Goal: Transaction & Acquisition: Purchase product/service

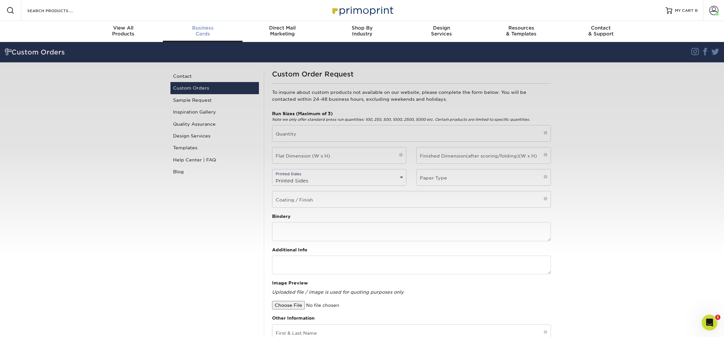
click at [197, 34] on div "Business Cards" at bounding box center [203, 31] width 80 height 12
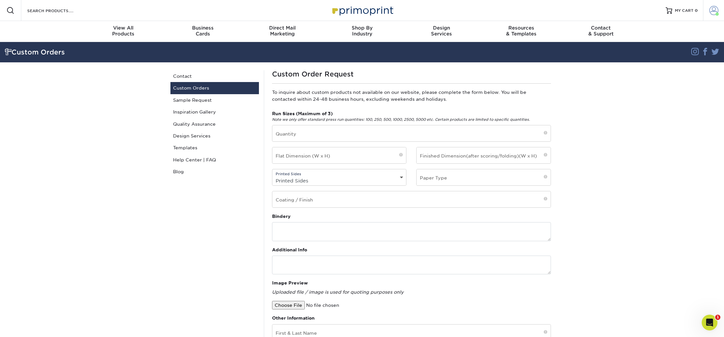
click at [720, 9] on link "Account" at bounding box center [713, 10] width 21 height 21
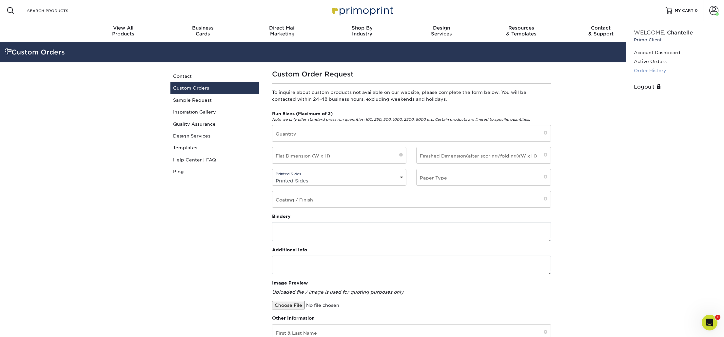
click at [653, 68] on link "Order History" at bounding box center [675, 70] width 82 height 9
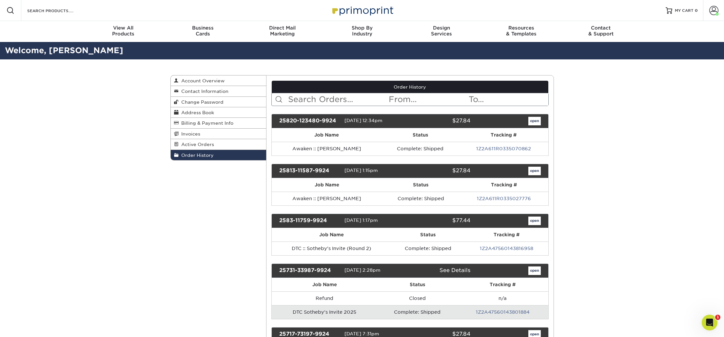
click at [346, 97] on input "text" at bounding box center [337, 99] width 101 height 12
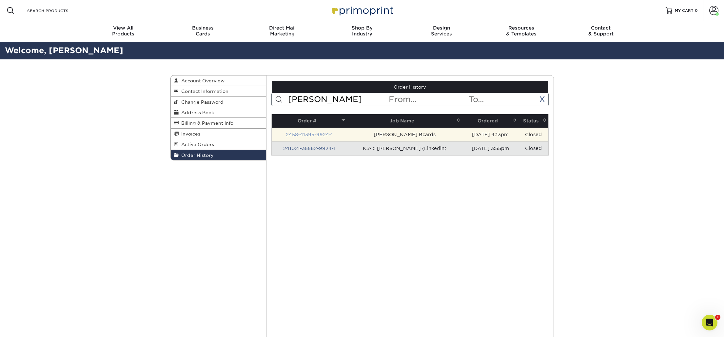
type input "juan"
click at [321, 133] on link "2458-41395-9924-1" at bounding box center [309, 134] width 47 height 5
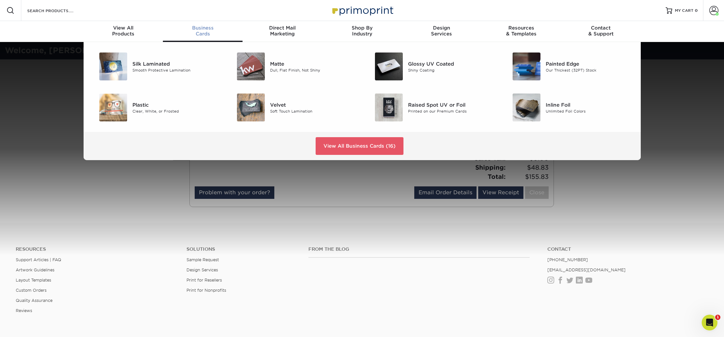
click at [207, 30] on span "Business" at bounding box center [203, 28] width 80 height 6
click at [249, 107] on img at bounding box center [251, 107] width 28 height 28
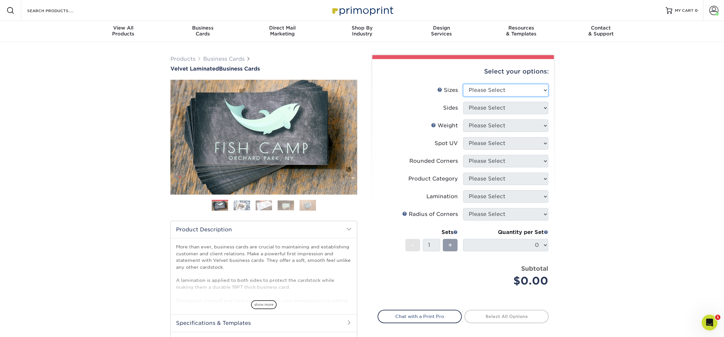
click at [488, 88] on select "Please Select 1.5" x 3.5" - Mini 1.75" x 3.5" - Mini 2" x 2" - Square 2" x 3" -…" at bounding box center [505, 90] width 85 height 12
click at [266, 304] on span "show more" at bounding box center [264, 304] width 26 height 9
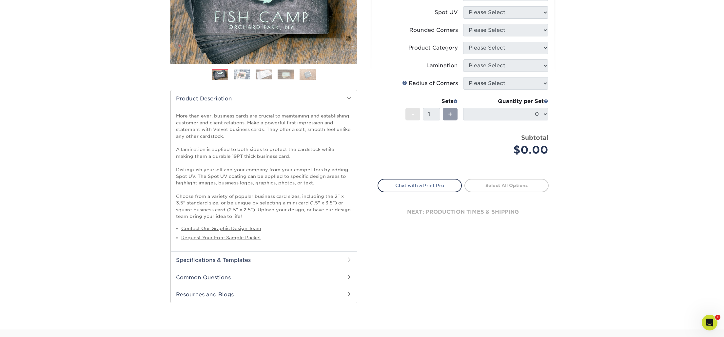
scroll to position [123, 0]
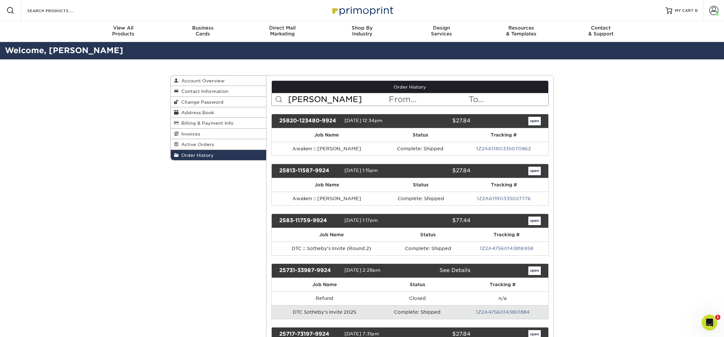
click at [332, 101] on input "juan" at bounding box center [337, 99] width 101 height 12
click at [307, 102] on input "juan" at bounding box center [337, 99] width 101 height 12
drag, startPoint x: 308, startPoint y: 98, endPoint x: 247, endPoint y: 93, distance: 61.2
click at [247, 75] on div "Order History Account Overview Contact Information Change Password Address Book…" at bounding box center [362, 75] width 384 height 0
type input "juan"
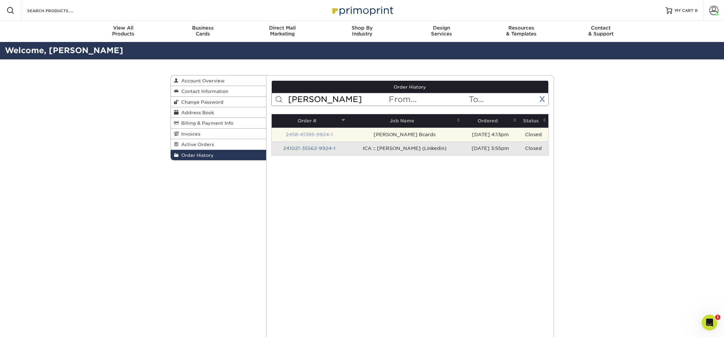
click at [312, 134] on link "2458-41395-9924-1" at bounding box center [309, 134] width 47 height 5
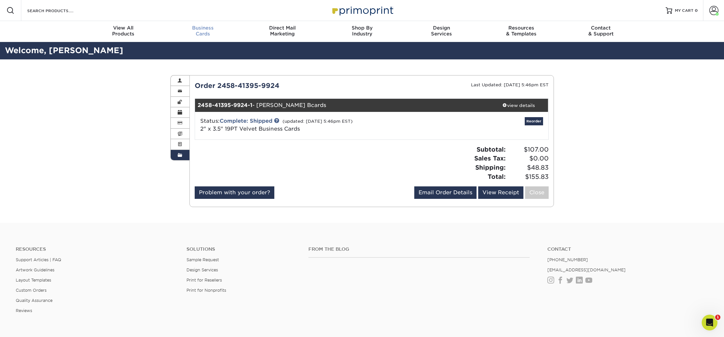
click at [202, 26] on span "Business" at bounding box center [203, 28] width 80 height 6
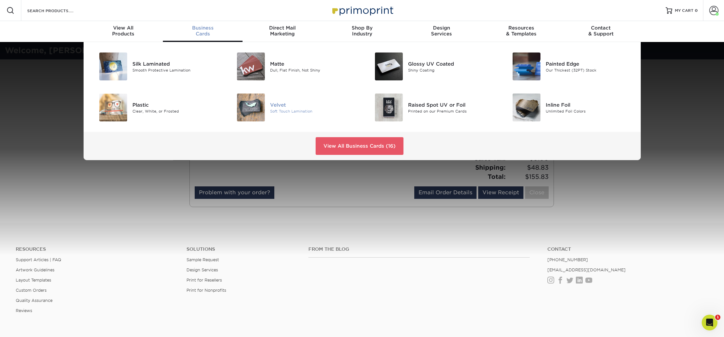
click at [249, 105] on img at bounding box center [251, 107] width 28 height 28
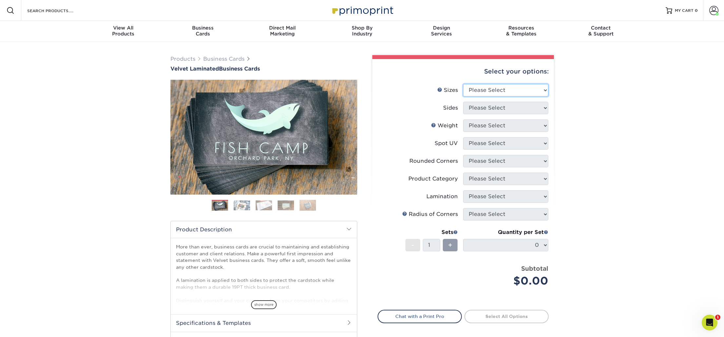
click at [483, 92] on select "Please Select 1.5" x 3.5" - Mini 1.75" x 3.5" - Mini 2" x 2" - Square 2" x 3" -…" at bounding box center [505, 90] width 85 height 12
select select "2.00x3.50"
click at [463, 84] on select "Please Select 1.5" x 3.5" - Mini 1.75" x 3.5" - Mini 2" x 2" - Square 2" x 3" -…" at bounding box center [505, 90] width 85 height 12
click at [481, 104] on select "Please Select Print Both Sides Print Front Only" at bounding box center [505, 108] width 85 height 12
select select "13abbda7-1d64-4f25-8bb2-c179b224825d"
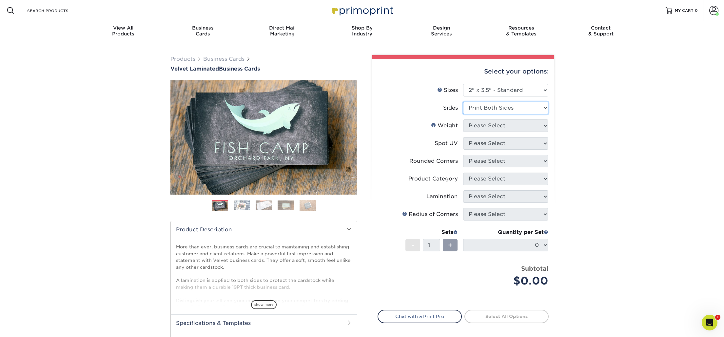
click at [463, 102] on select "Please Select Print Both Sides Print Front Only" at bounding box center [505, 108] width 85 height 12
click at [484, 126] on select "Please Select 16PT" at bounding box center [505, 125] width 85 height 12
select select "16PT"
click at [463, 119] on select "Please Select 16PT" at bounding box center [505, 125] width 85 height 12
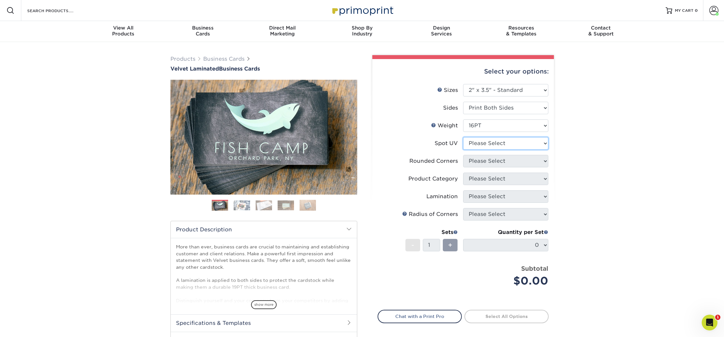
click at [484, 145] on select "Please Select No Spot UV Front and Back (Both Sides) Front Only Back Only" at bounding box center [505, 143] width 85 height 12
select select "3"
click at [463, 137] on select "Please Select No Spot UV Front and Back (Both Sides) Front Only Back Only" at bounding box center [505, 143] width 85 height 12
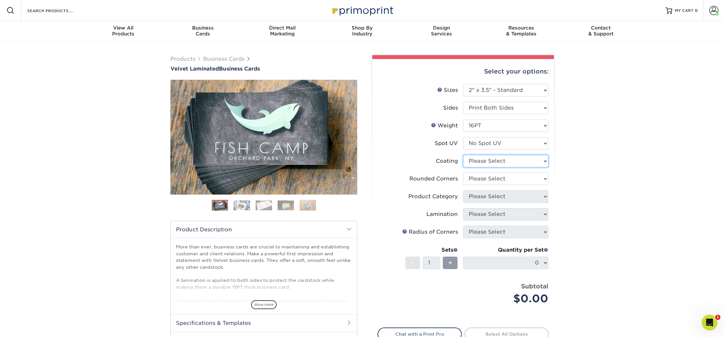
click at [484, 161] on select at bounding box center [505, 161] width 85 height 12
select select "3e7618de-abca-4bda-9f97-8b9129e913d8"
click at [463, 155] on select at bounding box center [505, 161] width 85 height 12
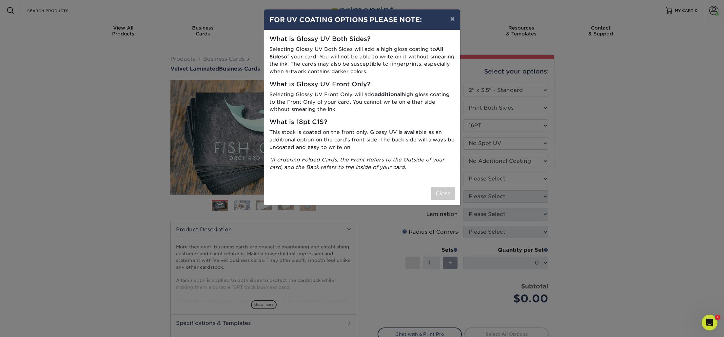
click at [483, 178] on div "× FOR UV COATING OPTIONS PLEASE NOTE: What is Glossy UV Both Sides? Selecting G…" at bounding box center [362, 168] width 724 height 337
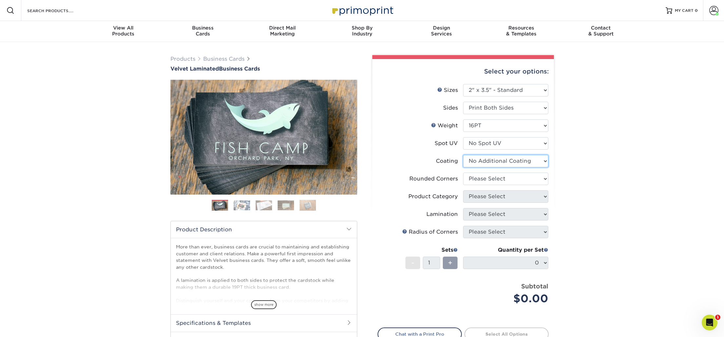
click at [496, 163] on select at bounding box center [505, 161] width 85 height 12
click at [463, 155] on select at bounding box center [505, 161] width 85 height 12
click at [490, 163] on select at bounding box center [505, 161] width 85 height 12
click at [463, 155] on select at bounding box center [505, 161] width 85 height 12
click at [491, 175] on select "Please Select Yes - Round 2 Corners Yes - Round 4 Corners No" at bounding box center [505, 178] width 85 height 12
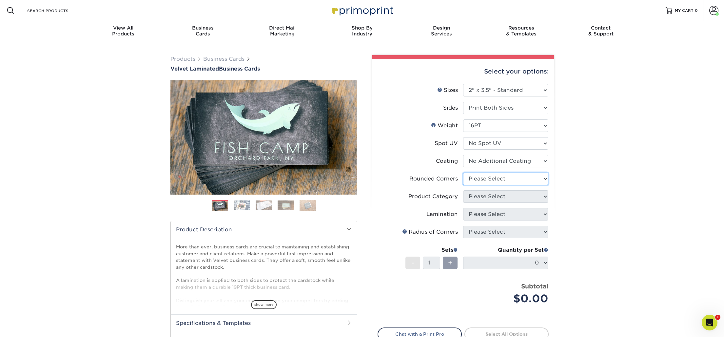
select select "0"
click at [463, 172] on select "Please Select Yes - Round 2 Corners Yes - Round 4 Corners No" at bounding box center [505, 178] width 85 height 12
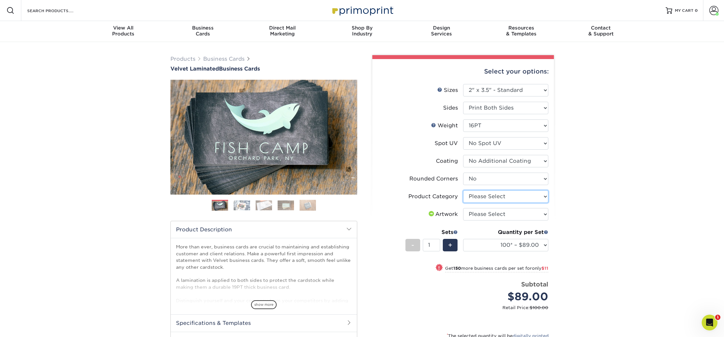
click at [486, 196] on select "Please Select Business Cards" at bounding box center [505, 196] width 85 height 12
select select "3b5148f1-0588-4f88-a218-97bcfdce65c1"
click at [463, 190] on select "Please Select Business Cards" at bounding box center [505, 196] width 85 height 12
click at [486, 215] on select "Please Select I will upload files I need a design - $100" at bounding box center [505, 214] width 85 height 12
select select "upload"
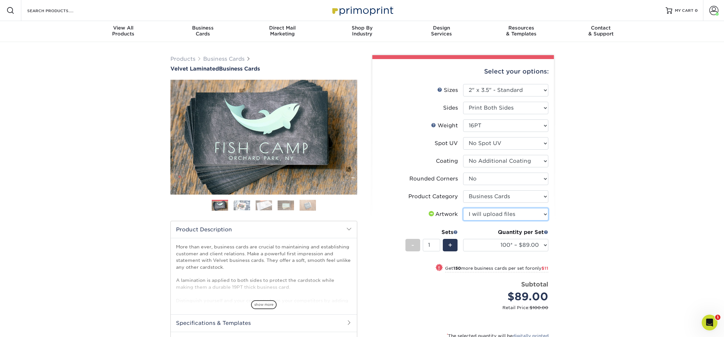
click at [463, 208] on select "Please Select I will upload files I need a design - $100" at bounding box center [505, 214] width 85 height 12
click at [520, 246] on select "100* – $89.00 250* – $100.00 500 – $107.00 1000 – $139.00 2500 – $273.00 5000 –…" at bounding box center [505, 245] width 85 height 12
select select "250* – $100.00"
click at [463, 239] on select "100* – $89.00 250* – $100.00 500 – $107.00 1000 – $139.00 2500 – $273.00 5000 –…" at bounding box center [505, 245] width 85 height 12
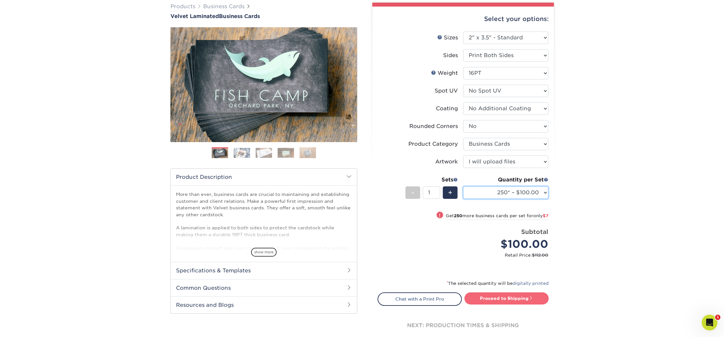
scroll to position [65, 0]
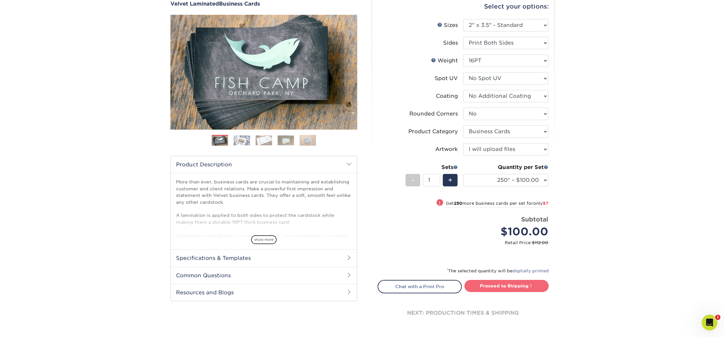
click at [509, 287] on link "Proceed to Shipping" at bounding box center [507, 286] width 84 height 12
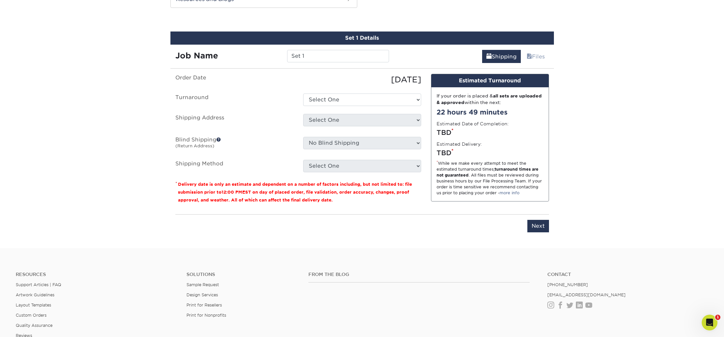
scroll to position [362, 0]
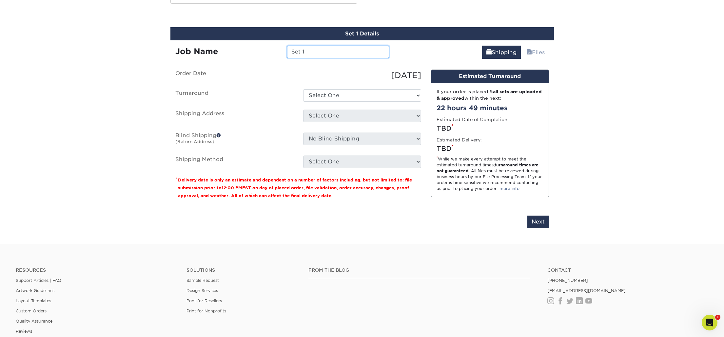
drag, startPoint x: 307, startPoint y: 54, endPoint x: 258, endPoint y: 50, distance: 49.3
click at [258, 50] on div "Job Name Set 1" at bounding box center [282, 52] width 224 height 12
type input "[PERSON_NAME] :: ICA Bcards"
click at [346, 93] on select "Select One 2-4 Business Days 2 Day Next Business Day" at bounding box center [362, 95] width 118 height 12
select select "cb254759-61b2-41e5-bb52-a60bae6392c4"
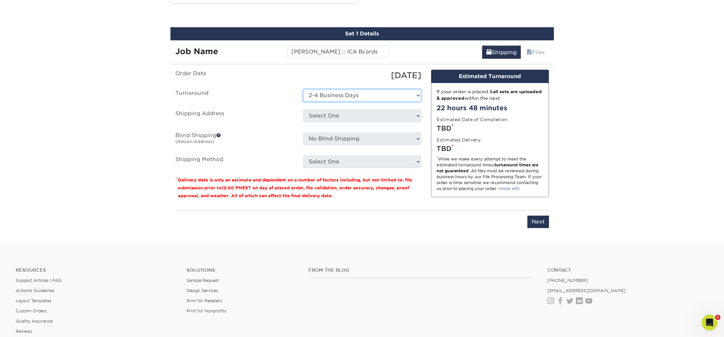
click at [303, 89] on select "Select One 2-4 Business Days 2 Day Next Business Day" at bounding box center [362, 95] width 118 height 12
click at [341, 115] on select "Select One A-1 :: Atlanta ABC Altruis Certified Accountants Annatto Ascension E…" at bounding box center [362, 115] width 118 height 12
click at [345, 117] on select "Select One A-1 :: Atlanta ABC Altruis Certified Accountants Annatto Ascension E…" at bounding box center [362, 115] width 118 height 12
select select "newaddress"
click at [303, 109] on select "Select One A-1 :: Atlanta ABC Altruis Certified Accountants Annatto Ascension E…" at bounding box center [362, 115] width 118 height 12
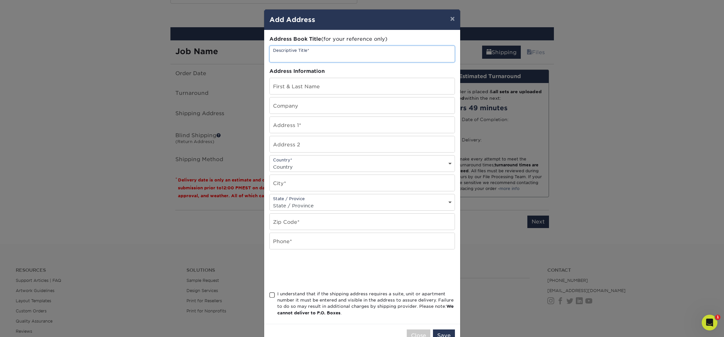
click at [308, 53] on input "text" at bounding box center [362, 54] width 185 height 16
type input "ICA :: Stephen"
click at [288, 104] on input "text" at bounding box center [362, 105] width 185 height 16
drag, startPoint x: 347, startPoint y: 211, endPoint x: 352, endPoint y: 211, distance: 4.3
click at [347, 212] on div "Address Book Title (for your reference only) Descriptive Title* ICA :: Stephen …" at bounding box center [362, 176] width 186 height 283
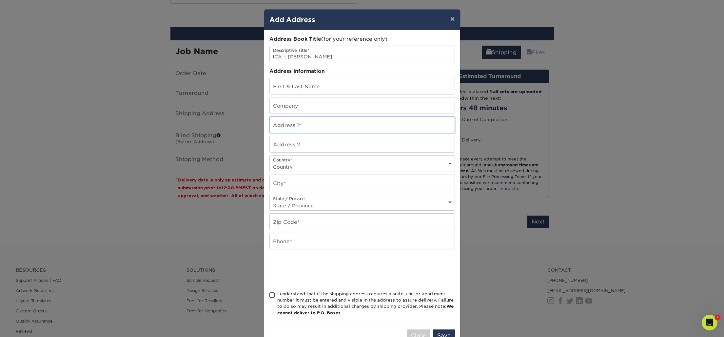
click at [285, 127] on input "text" at bounding box center [362, 125] width 185 height 16
paste input "11 Devon Road"
type input "11 Devon Road"
click at [326, 83] on input "text" at bounding box center [362, 86] width 185 height 16
type input "[PERSON_NAME]"
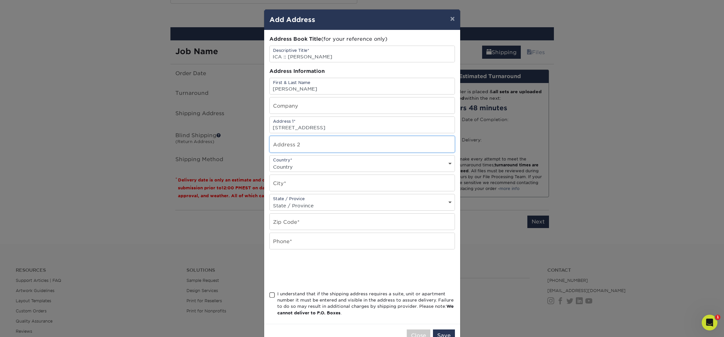
click at [289, 143] on input "text" at bounding box center [362, 144] width 185 height 16
click at [343, 224] on input "text" at bounding box center [362, 221] width 185 height 16
click at [298, 165] on select "Country United States Canada ----------------------------- Afghanistan Albania …" at bounding box center [362, 167] width 185 height 10
select select "US"
click at [270, 162] on select "Country United States Canada ----------------------------- Afghanistan Albania …" at bounding box center [362, 167] width 185 height 10
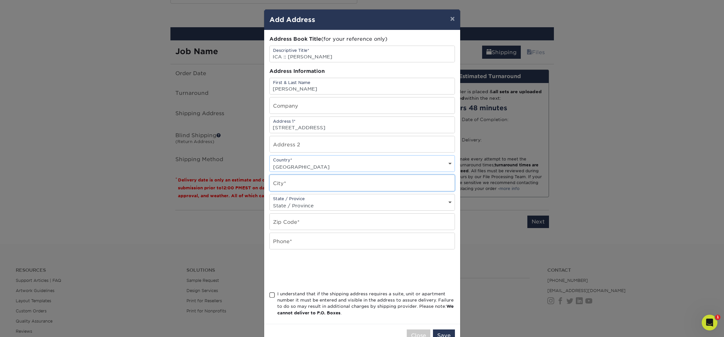
click at [291, 181] on input "text" at bounding box center [362, 183] width 185 height 16
paste input "Westport"
type input "Westport"
click at [303, 202] on select "State / Province Alabama Alaska Arizona Arkansas California Colorado Connecticu…" at bounding box center [362, 206] width 185 height 10
select select "CT"
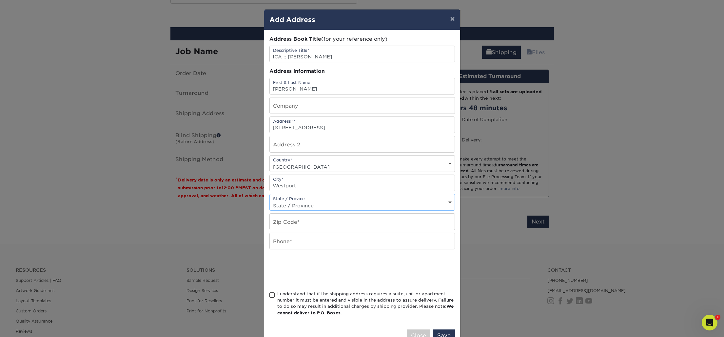
click at [270, 201] on select "State / Province Alabama Alaska Arizona Arkansas California Colorado Connecticu…" at bounding box center [362, 206] width 185 height 10
click at [286, 224] on input "text" at bounding box center [362, 221] width 185 height 16
paste input "06880"
type input "06880"
click at [286, 242] on input "text" at bounding box center [362, 241] width 185 height 16
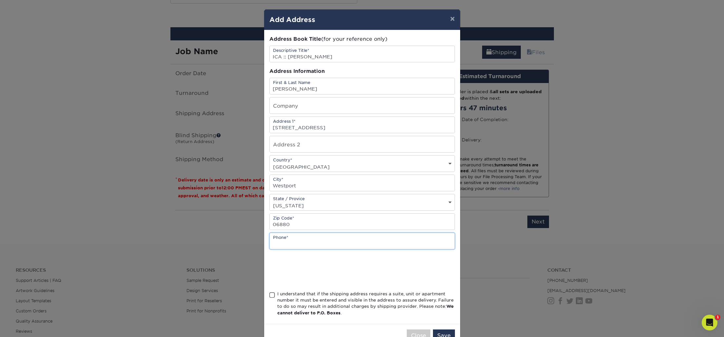
paste input "203.644.2760"
type input "203.644.2760"
click at [273, 295] on span at bounding box center [272, 295] width 6 height 6
click at [0, 0] on input "I understand that if the shipping address requires a suite, unit or apartment n…" at bounding box center [0, 0] width 0 height 0
click at [440, 332] on button "Save" at bounding box center [444, 335] width 22 height 12
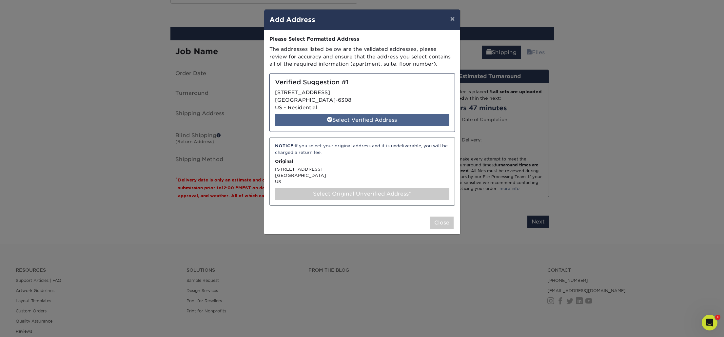
click at [382, 121] on div "Select Verified Address" at bounding box center [362, 120] width 174 height 12
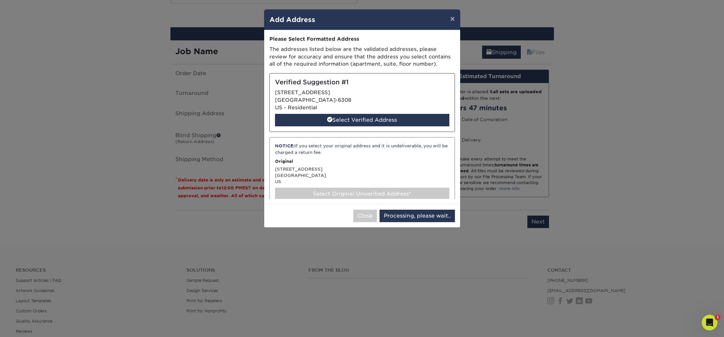
select select "285953"
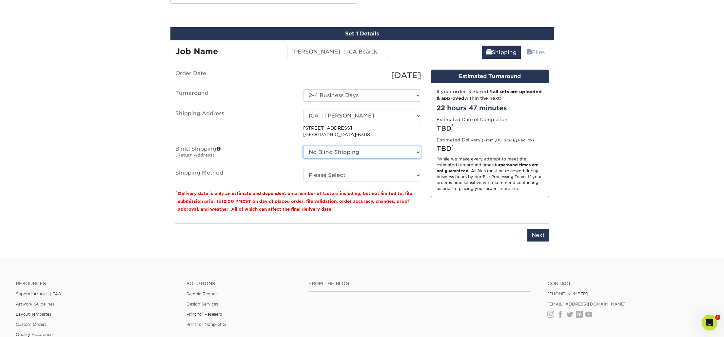
click at [370, 153] on select "No Blind Shipping A-1 :: Atlanta ABC Altruis Certified Accountants Annatto Asce…" at bounding box center [362, 152] width 118 height 12
select select "162438"
click at [303, 146] on select "No Blind Shipping A-1 :: Atlanta ABC Altruis Certified Accountants Annatto Asce…" at bounding box center [362, 152] width 118 height 12
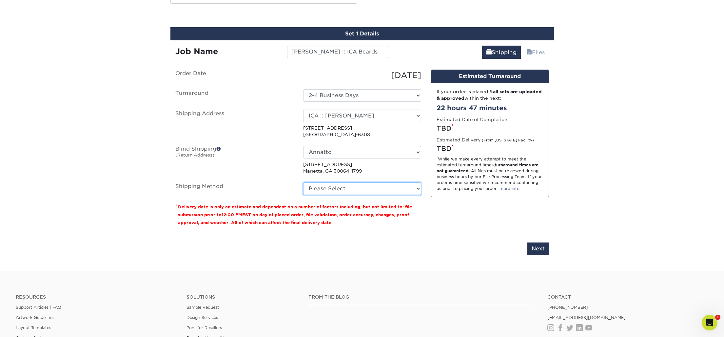
click at [326, 189] on select "Please Select Ground Shipping (+$7.84) 3 Day Shipping Service (+$20.04) 2 Day A…" at bounding box center [362, 188] width 118 height 12
select select "03"
click at [303, 182] on select "Please Select Ground Shipping (+$7.84) 3 Day Shipping Service (+$20.04) 2 Day A…" at bounding box center [362, 188] width 118 height 12
drag, startPoint x: 535, startPoint y: 248, endPoint x: 414, endPoint y: 240, distance: 120.9
click at [414, 240] on div "Please enter job name and select desired turnaround time, shipping address and …" at bounding box center [362, 246] width 374 height 18
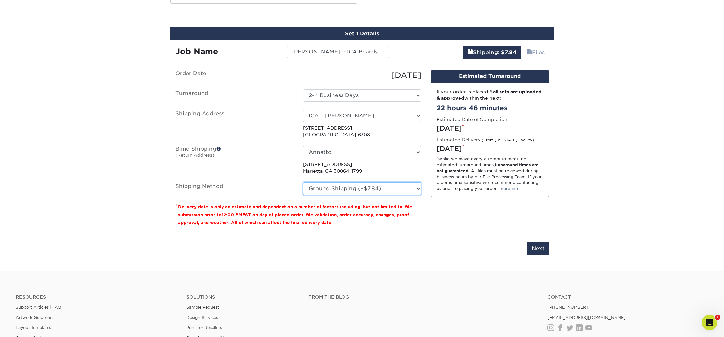
click at [364, 188] on select "Please Select Ground Shipping (+$7.84) 3 Day Shipping Service (+$20.04) 2 Day A…" at bounding box center [362, 188] width 118 height 12
click at [540, 247] on input "Next" at bounding box center [538, 248] width 22 height 12
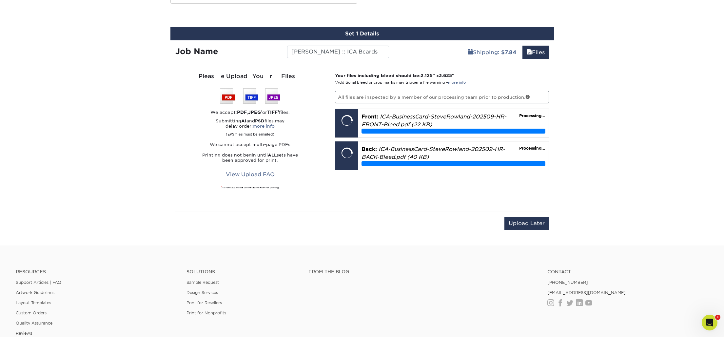
drag, startPoint x: 612, startPoint y: 140, endPoint x: 608, endPoint y: 140, distance: 3.9
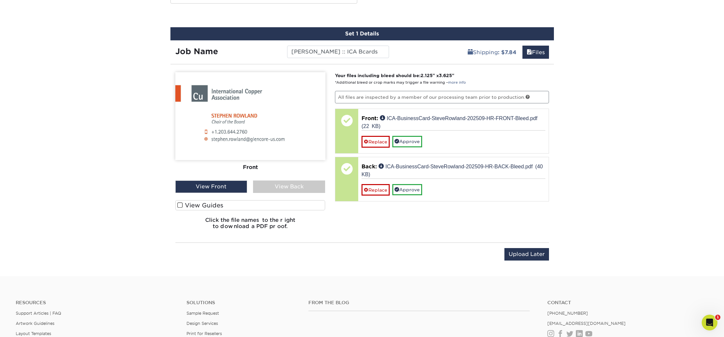
click at [284, 185] on div "View Back" at bounding box center [289, 186] width 72 height 12
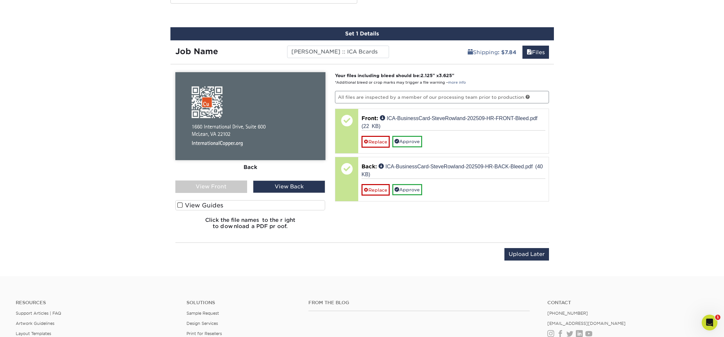
click at [197, 185] on div "View Front" at bounding box center [211, 186] width 72 height 12
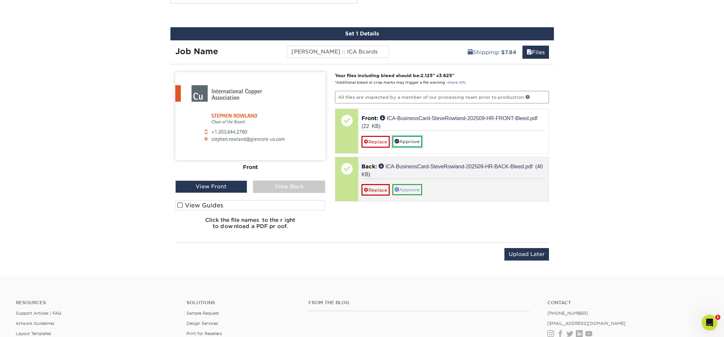
drag, startPoint x: 414, startPoint y: 141, endPoint x: 404, endPoint y: 171, distance: 31.3
click at [414, 141] on link "Approve" at bounding box center [407, 141] width 30 height 11
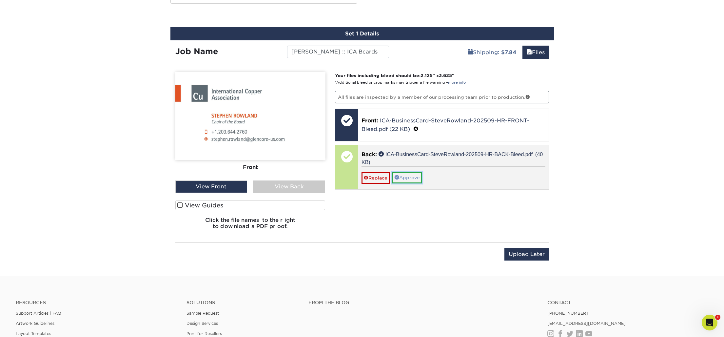
click at [410, 176] on link "Approve" at bounding box center [407, 177] width 30 height 11
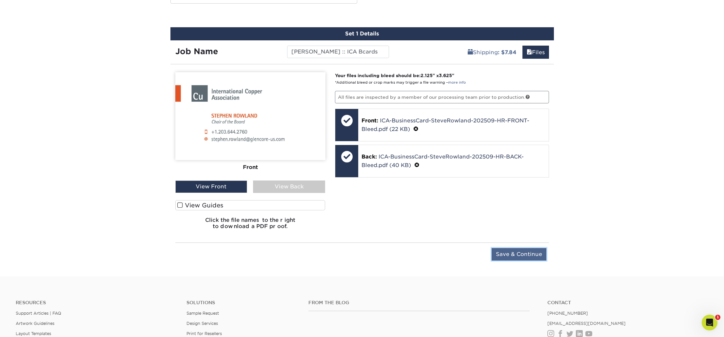
click at [519, 255] on input "Save & Continue" at bounding box center [519, 254] width 55 height 12
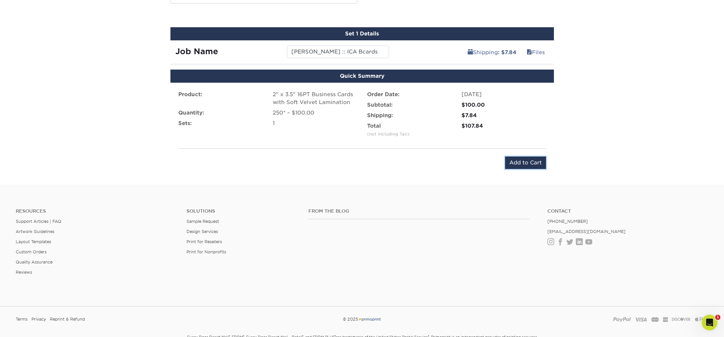
click at [527, 162] on input "Add to Cart" at bounding box center [525, 162] width 41 height 12
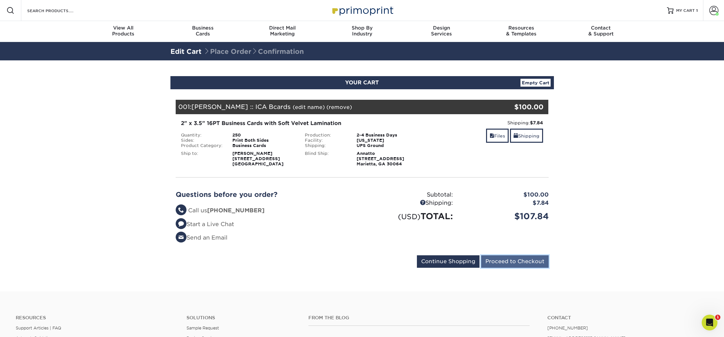
click at [531, 262] on input "Proceed to Checkout" at bounding box center [515, 261] width 68 height 12
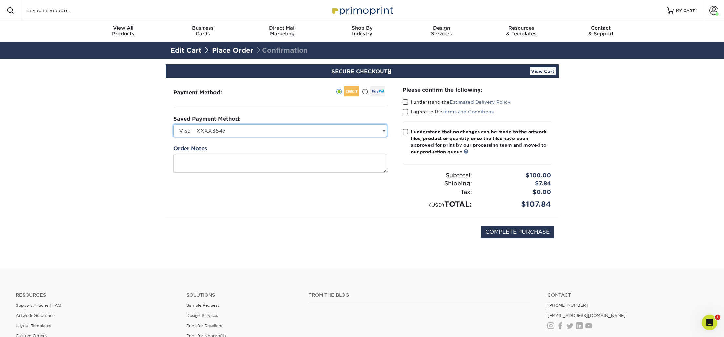
click at [290, 129] on select "Visa - XXXX3647 Visa - XXXX9168 Visa - XXXX6778 New Credit Card" at bounding box center [280, 130] width 214 height 12
click at [281, 131] on select "Visa - XXXX3647 Visa - XXXX9168 Visa - XXXX6778 New Credit Card" at bounding box center [280, 130] width 214 height 12
select select "71030"
click at [173, 124] on select "Visa - XXXX3647 Visa - XXXX9168 Visa - XXXX6778 New Credit Card" at bounding box center [280, 130] width 214 height 12
click at [407, 102] on span at bounding box center [406, 102] width 6 height 6
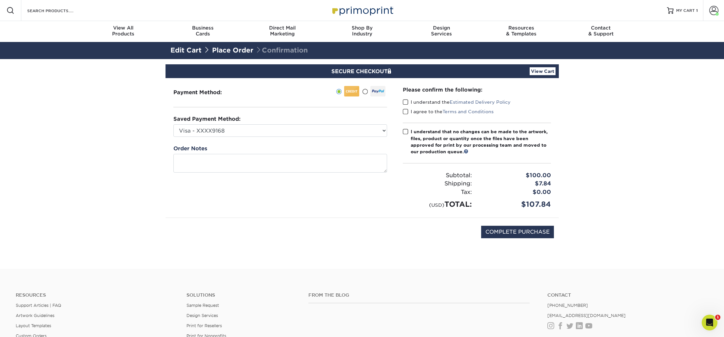
click at [0, 0] on input "I understand the Estimated Delivery Policy" at bounding box center [0, 0] width 0 height 0
click at [406, 113] on span at bounding box center [406, 112] width 6 height 6
click at [0, 0] on input "I agree to the Terms and Conditions" at bounding box center [0, 0] width 0 height 0
drag, startPoint x: 405, startPoint y: 130, endPoint x: 411, endPoint y: 146, distance: 16.7
click at [406, 131] on span at bounding box center [406, 132] width 6 height 6
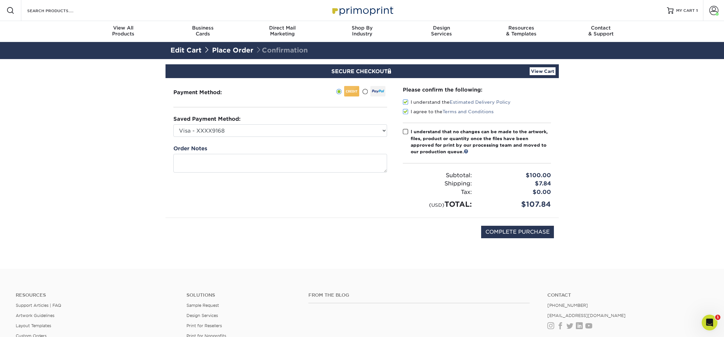
click at [0, 0] on input "I understand that no changes can be made to the artwork, files, product or quan…" at bounding box center [0, 0] width 0 height 0
click at [524, 230] on input "COMPLETE PURCHASE" at bounding box center [517, 232] width 73 height 12
type input "PROCESSING, PLEASE WAIT..."
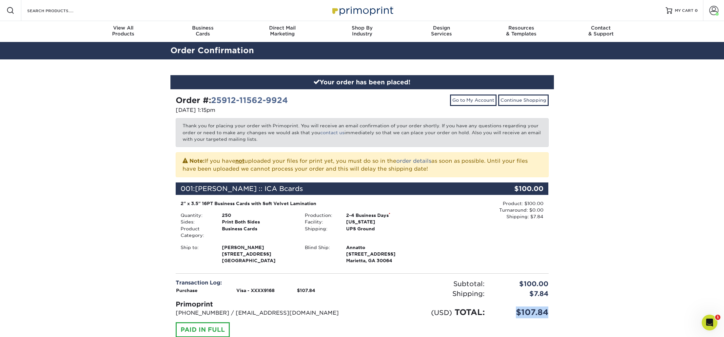
drag, startPoint x: 536, startPoint y: 309, endPoint x: 518, endPoint y: 311, distance: 18.1
click at [518, 311] on div "$107.84" at bounding box center [522, 312] width 64 height 12
copy div "$107.84"
